Goal: Information Seeking & Learning: Learn about a topic

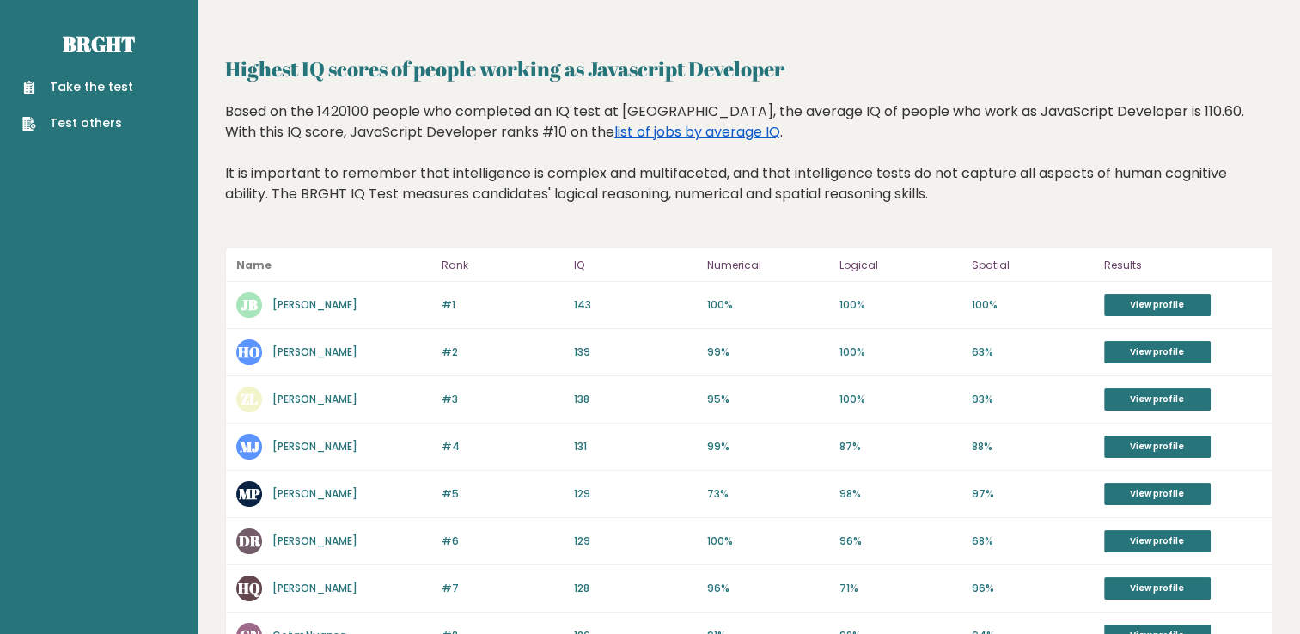
click at [631, 119] on div "Based on the 1420100 people who completed an IQ test at [GEOGRAPHIC_DATA], the …" at bounding box center [749, 165] width 1048 height 129
click at [622, 132] on link "list of jobs by average IQ" at bounding box center [697, 132] width 166 height 20
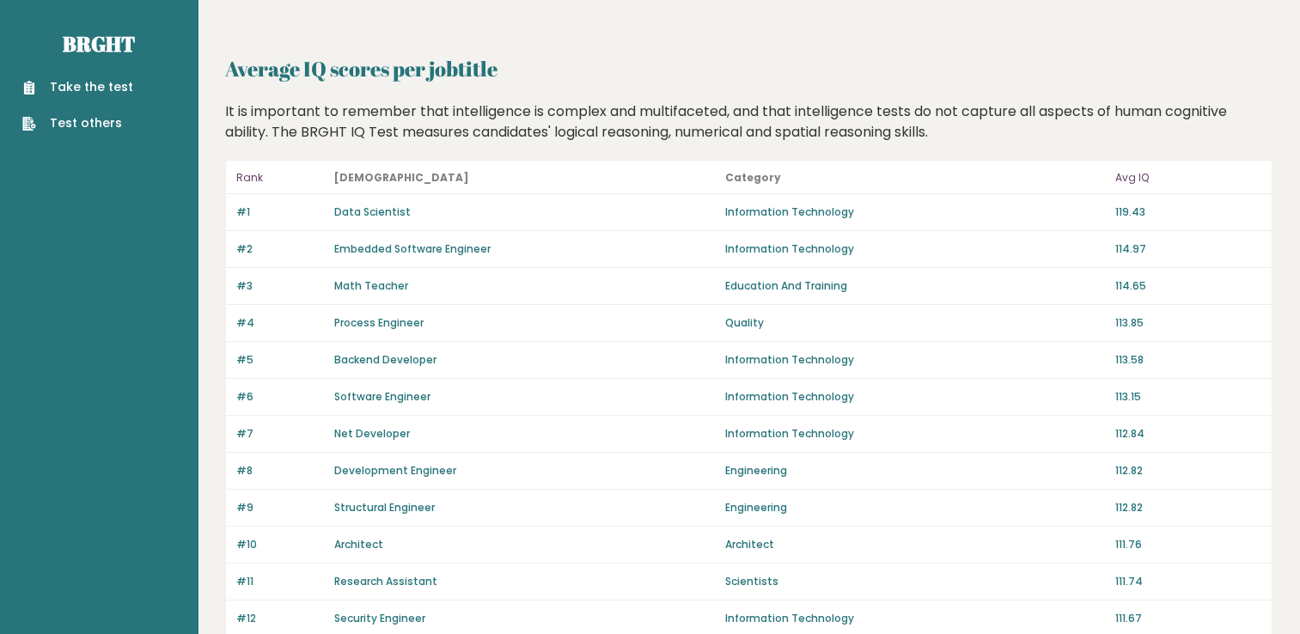
scroll to position [409, 0]
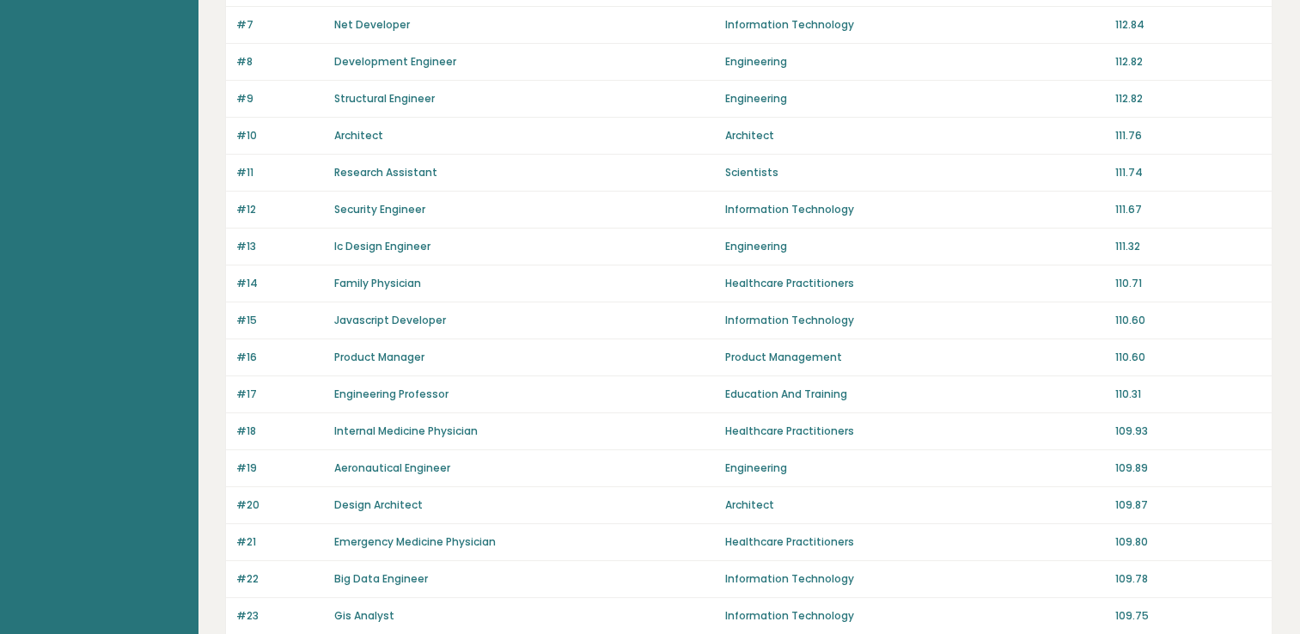
click at [767, 303] on div "#15 Javascript Developer Information Technology 110.60" at bounding box center [749, 321] width 1046 height 37
